Goal: Information Seeking & Learning: Understand process/instructions

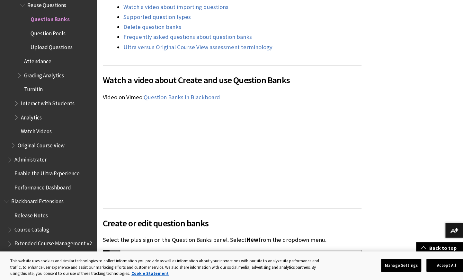
scroll to position [514, 0]
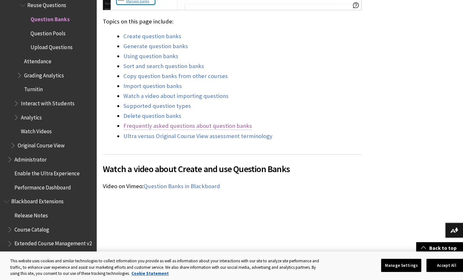
click at [172, 126] on link "Frequently asked questions about question banks" at bounding box center [187, 126] width 128 height 8
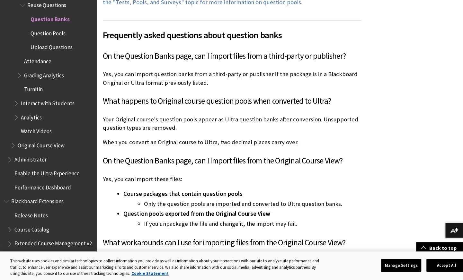
drag, startPoint x: 147, startPoint y: 147, endPoint x: 173, endPoint y: 157, distance: 27.6
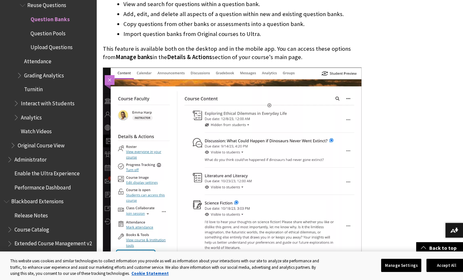
drag, startPoint x: 240, startPoint y: 157, endPoint x: 255, endPoint y: 136, distance: 25.6
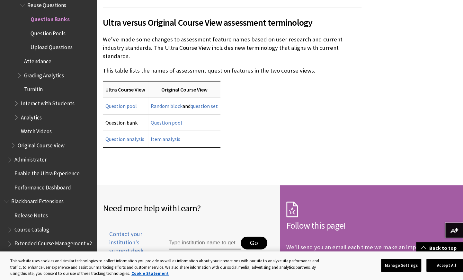
scroll to position [4886, 0]
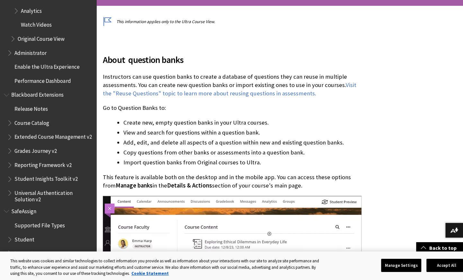
scroll to position [479, 0]
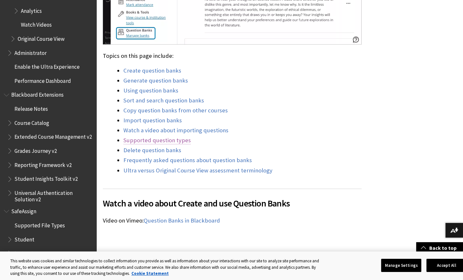
click at [174, 141] on link "Supported question types" at bounding box center [156, 140] width 67 height 8
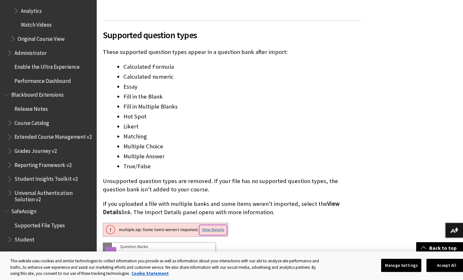
click at [127, 48] on p "These supported question types appear in a question bank after import:" at bounding box center [232, 52] width 258 height 8
click at [147, 177] on p "Unsupported question types are removed. If your file has no supported question …" at bounding box center [232, 185] width 258 height 17
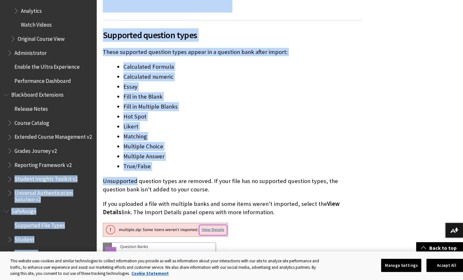
drag, startPoint x: 135, startPoint y: 159, endPoint x: 95, endPoint y: 160, distance: 40.1
click at [108, 177] on p "Unsupported question types are removed. If your file has no supported question …" at bounding box center [232, 185] width 258 height 17
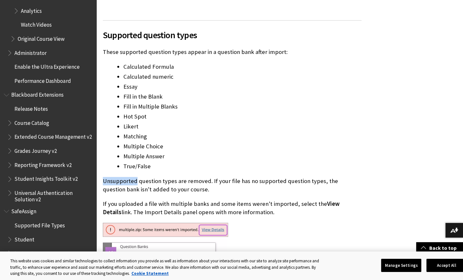
drag, startPoint x: 101, startPoint y: 160, endPoint x: 129, endPoint y: 161, distance: 27.3
copy p "Unsupported"
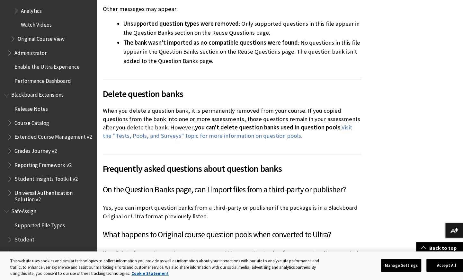
scroll to position [4579, 0]
